Goal: Information Seeking & Learning: Learn about a topic

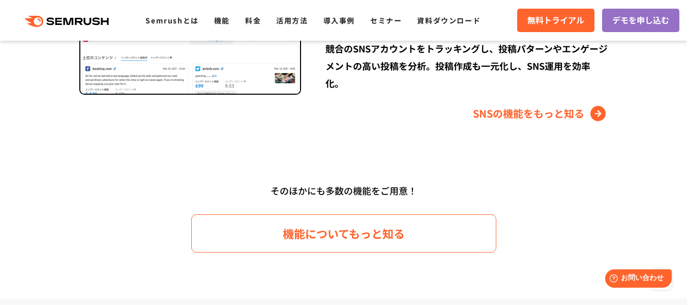
scroll to position [1475, 0]
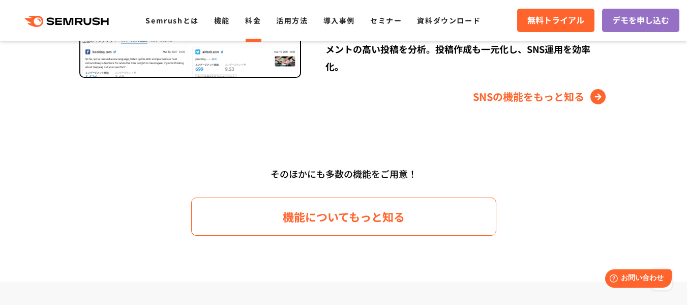
click at [251, 18] on link "料金" at bounding box center [253, 20] width 16 height 10
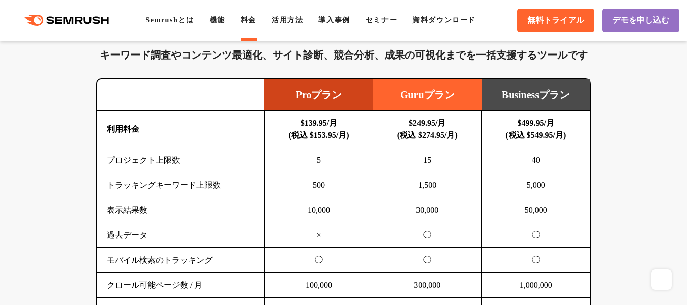
scroll to position [661, 0]
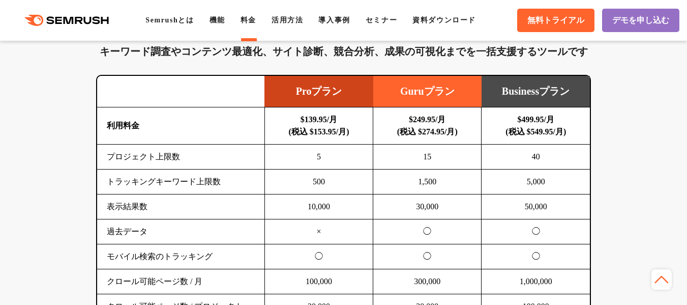
click at [426, 144] on td "15" at bounding box center [427, 156] width 108 height 25
click at [426, 169] on td "1,500" at bounding box center [427, 181] width 108 height 25
click at [425, 169] on td "1,500" at bounding box center [427, 181] width 108 height 25
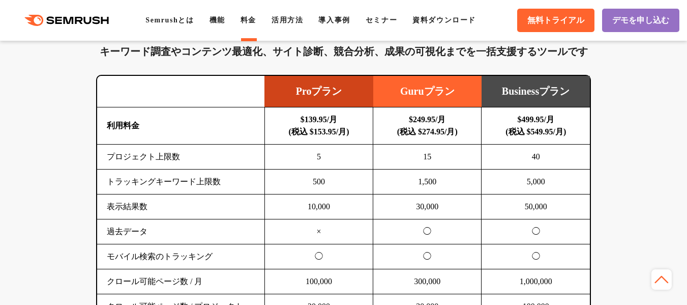
click at [413, 202] on td "30,000" at bounding box center [427, 206] width 108 height 25
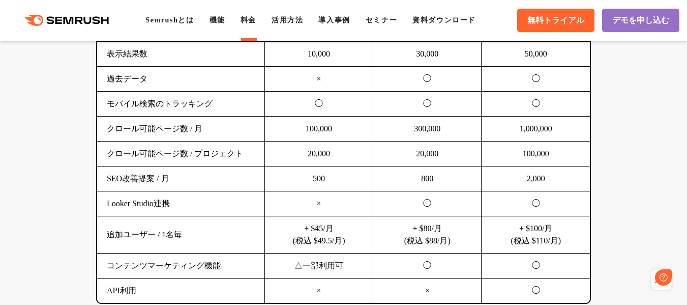
scroll to position [0, 0]
